Goal: Find specific page/section: Find specific page/section

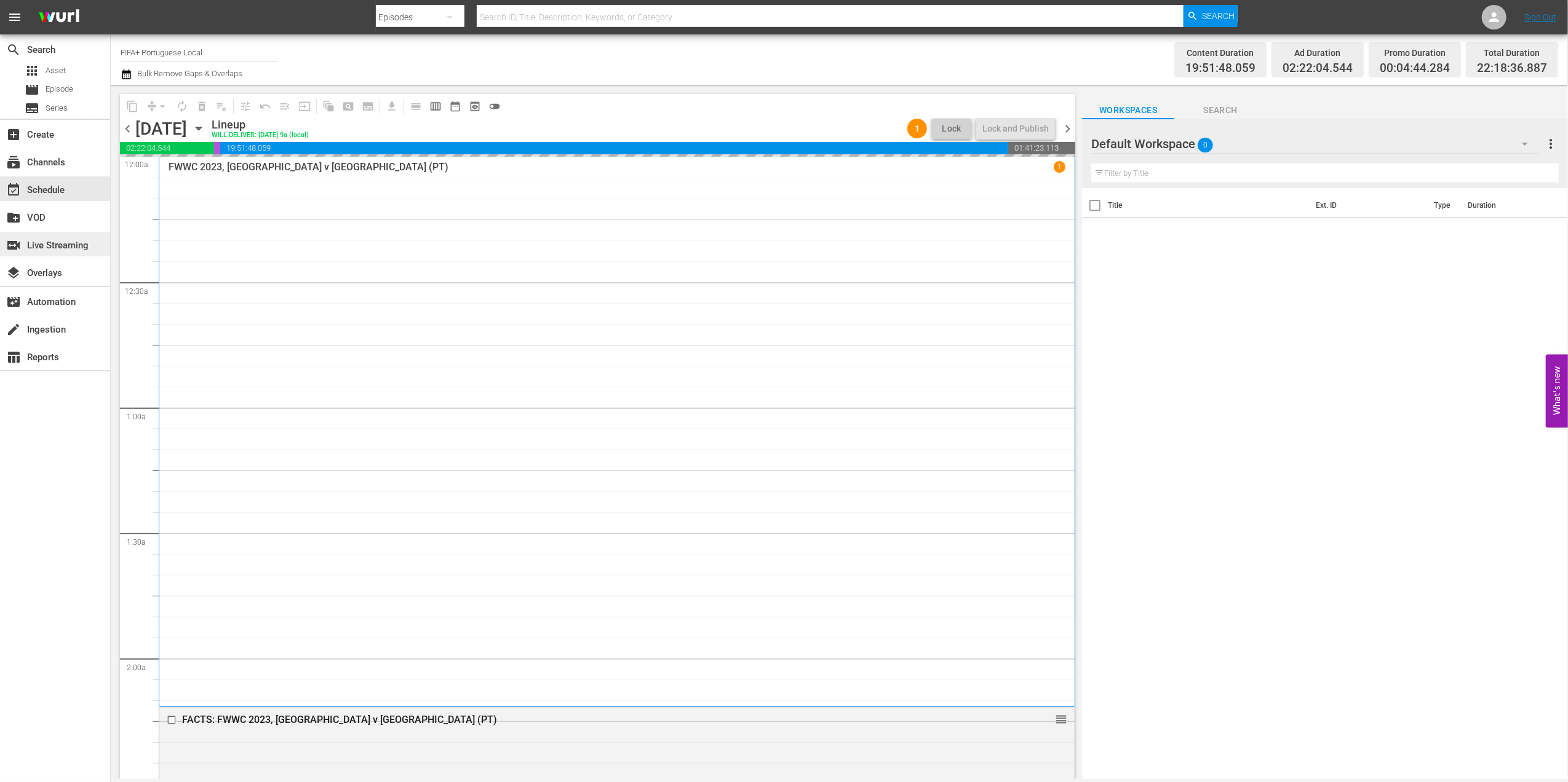
click at [36, 249] on div "switch_video Live Streaming" at bounding box center [34, 244] width 69 height 11
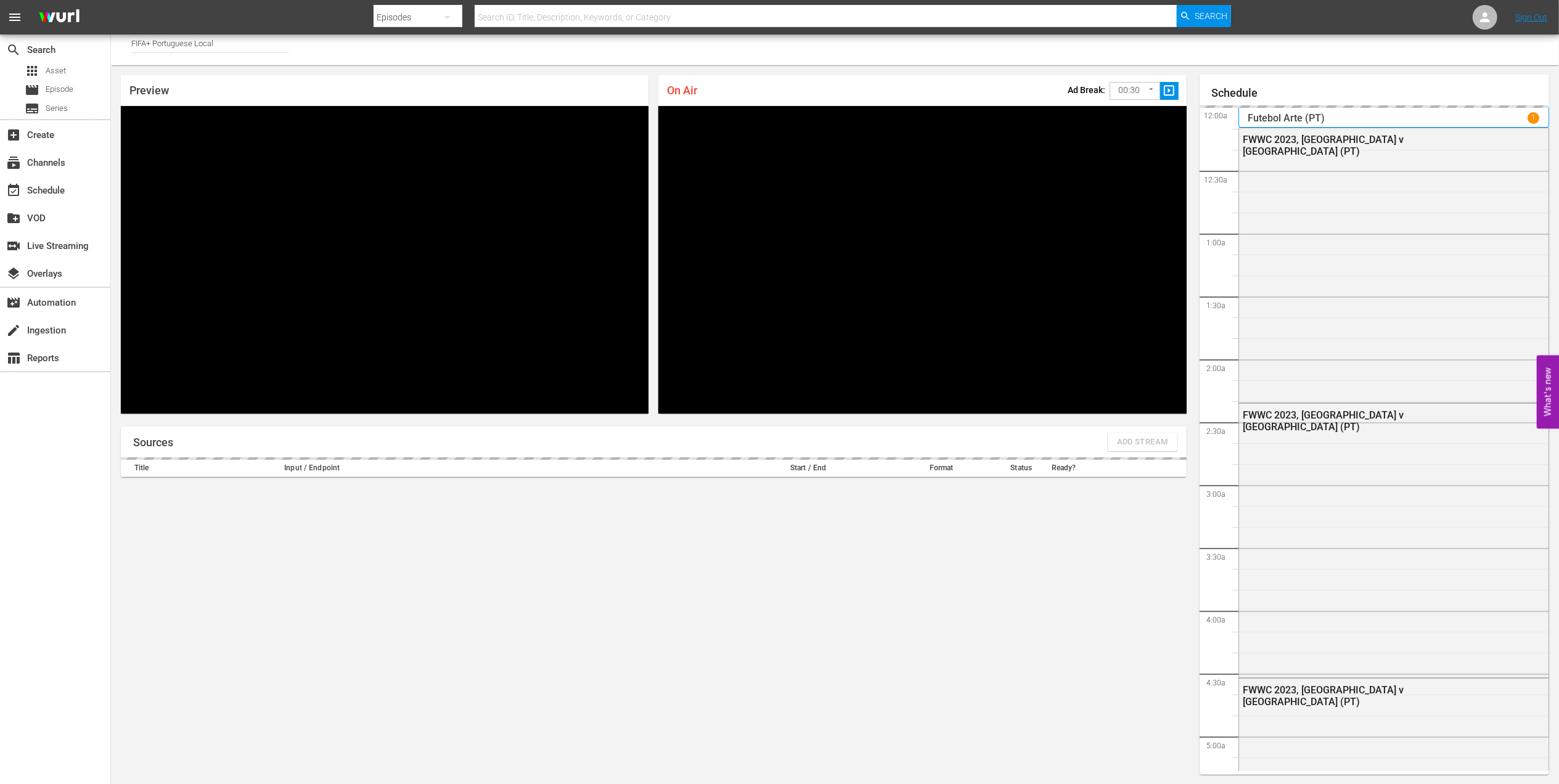
scroll to position [922, 0]
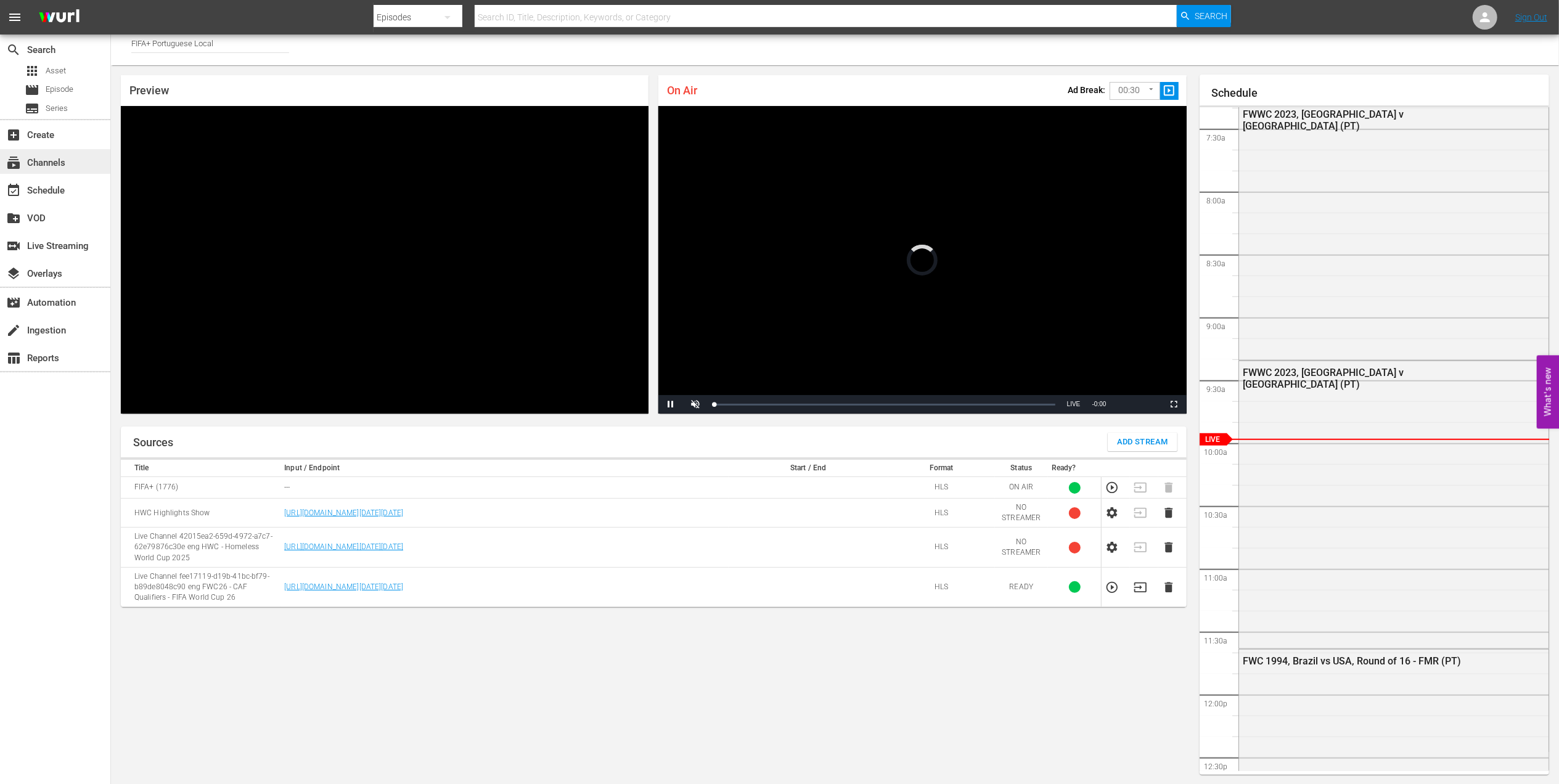
click at [54, 164] on div "subscriptions Channels" at bounding box center [34, 161] width 69 height 11
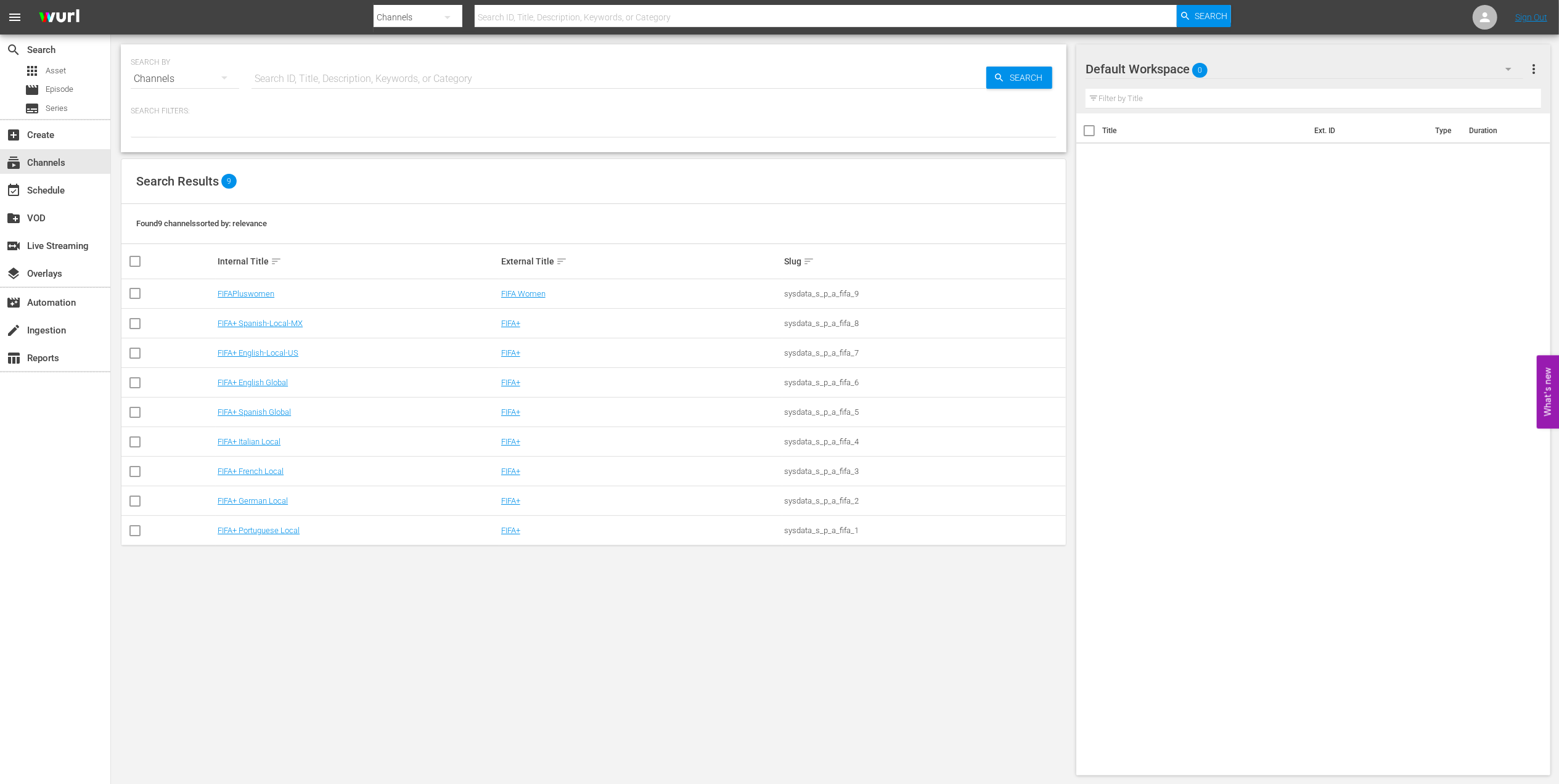
click at [272, 360] on td "FIFA+ English-Local-US" at bounding box center [357, 353] width 284 height 30
click at [281, 356] on link "FIFA+ English-Local-US" at bounding box center [258, 353] width 81 height 10
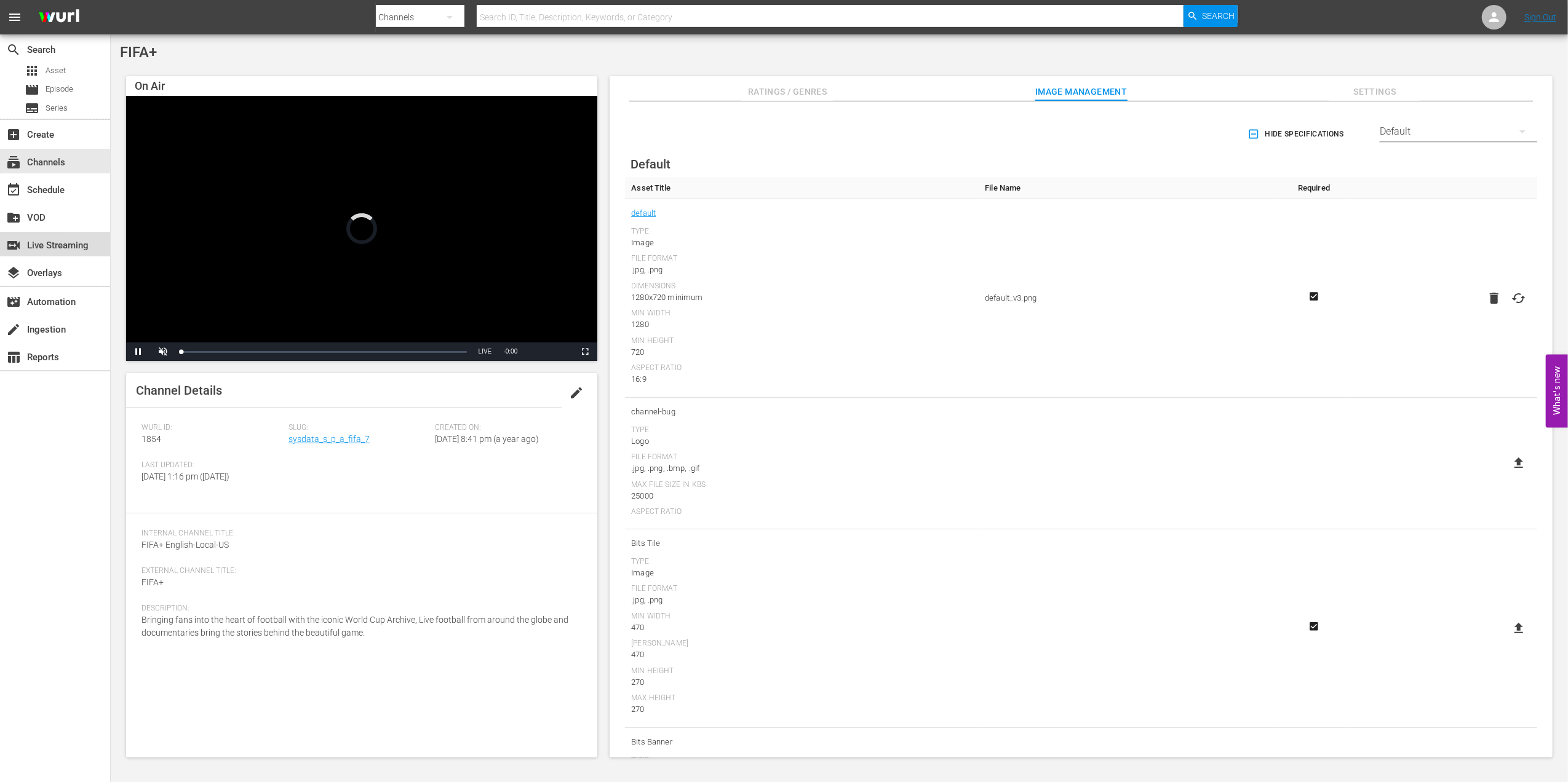
click at [69, 244] on div "switch_video Live Streaming" at bounding box center [34, 244] width 69 height 11
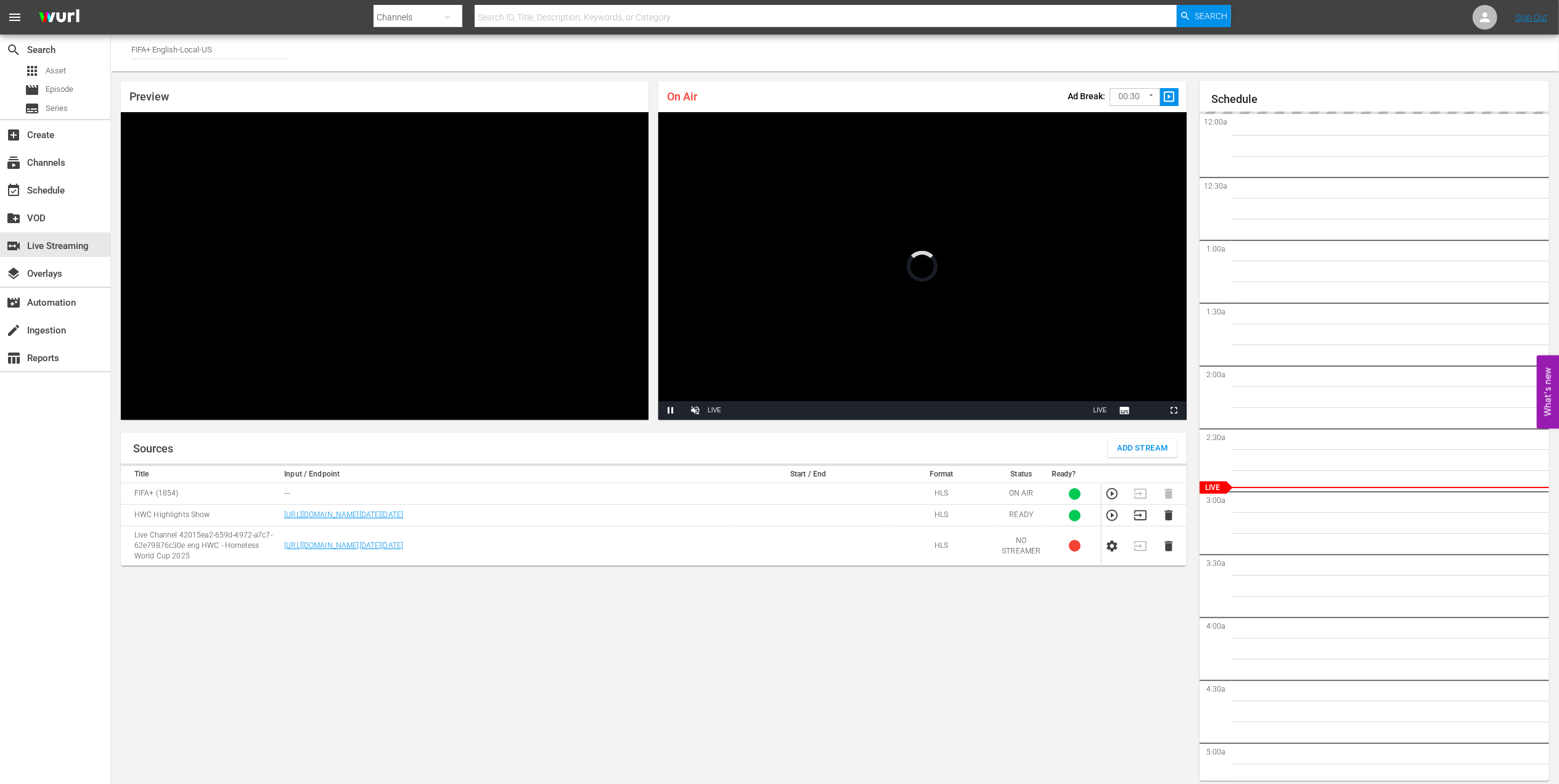
scroll to position [6, 0]
